Goal: Information Seeking & Learning: Get advice/opinions

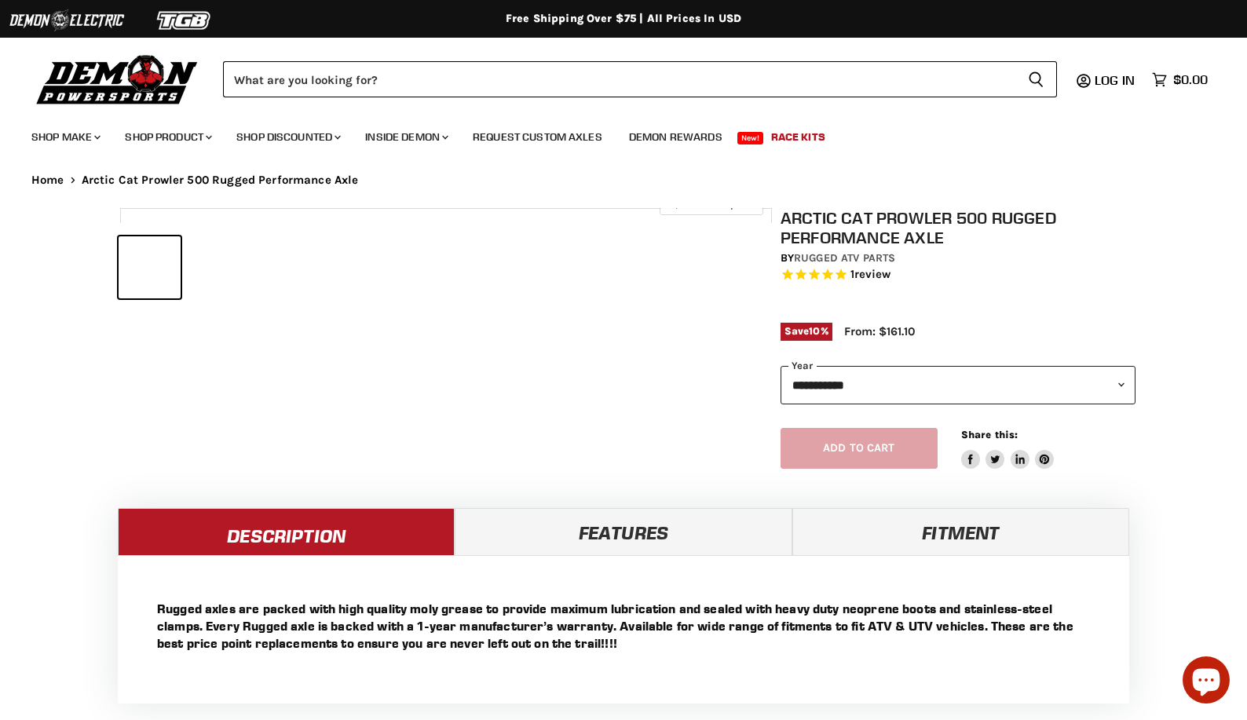
select select "******"
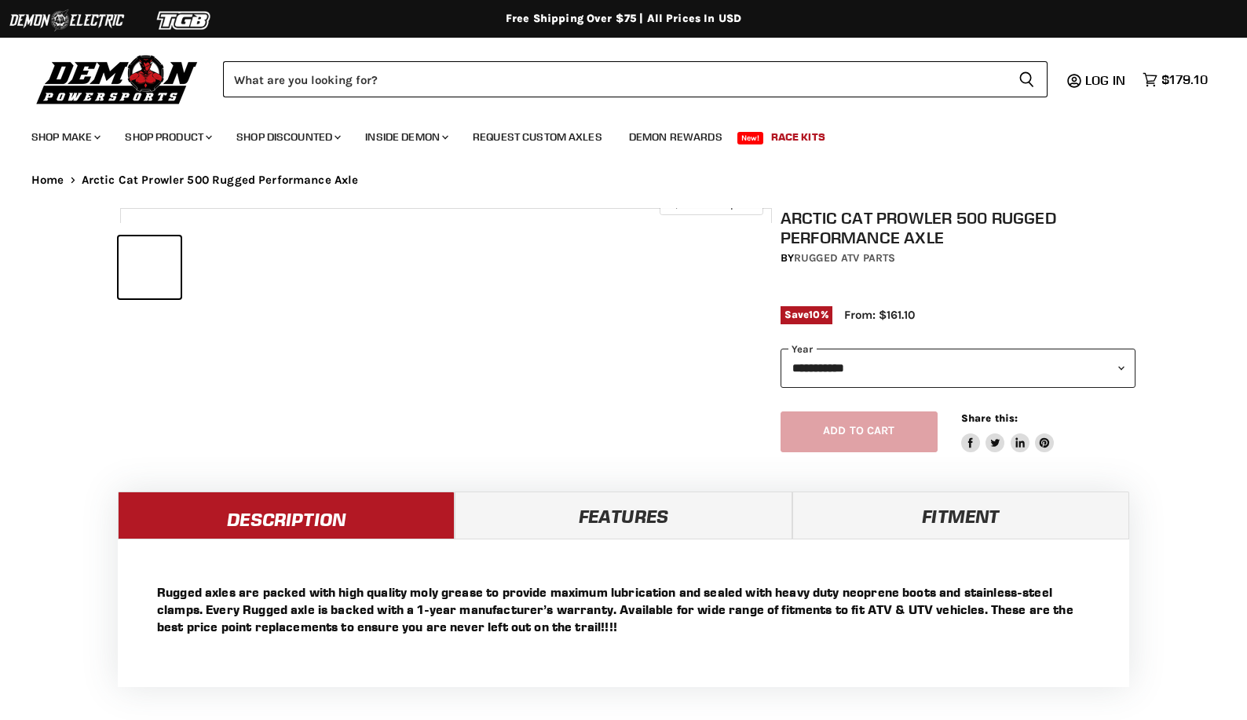
select select "******"
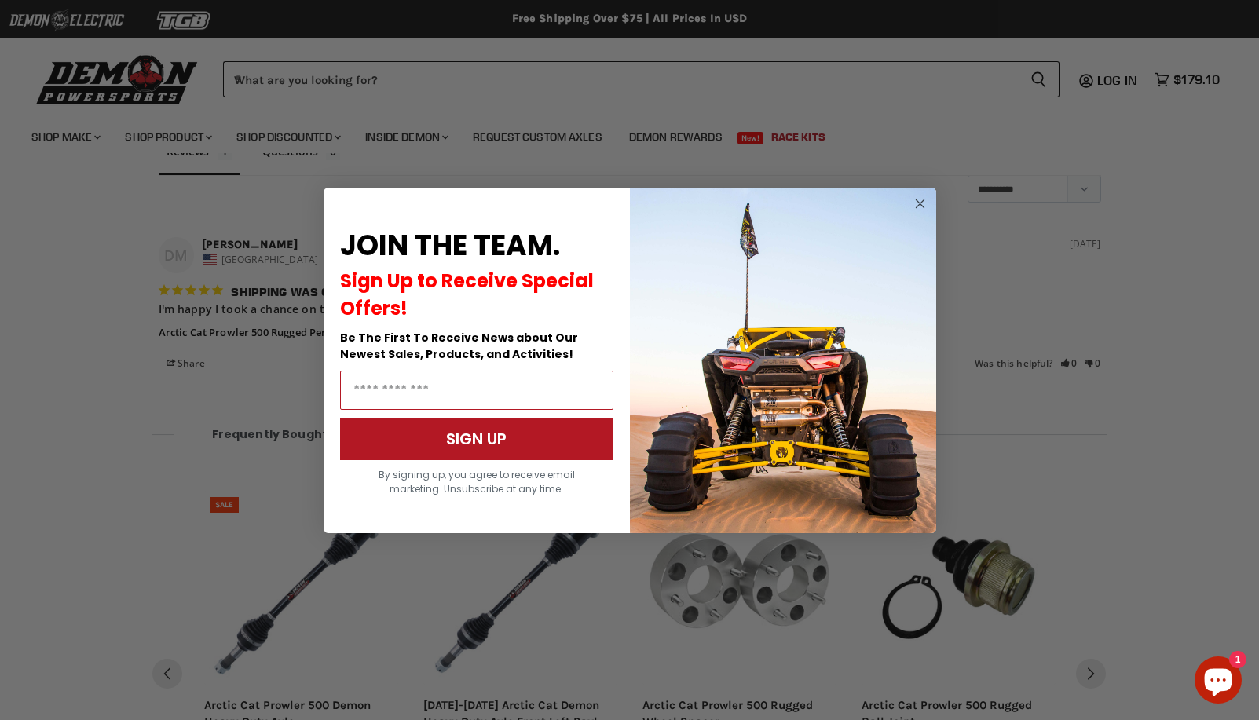
scroll to position [1267, 0]
